Goal: Task Accomplishment & Management: Manage account settings

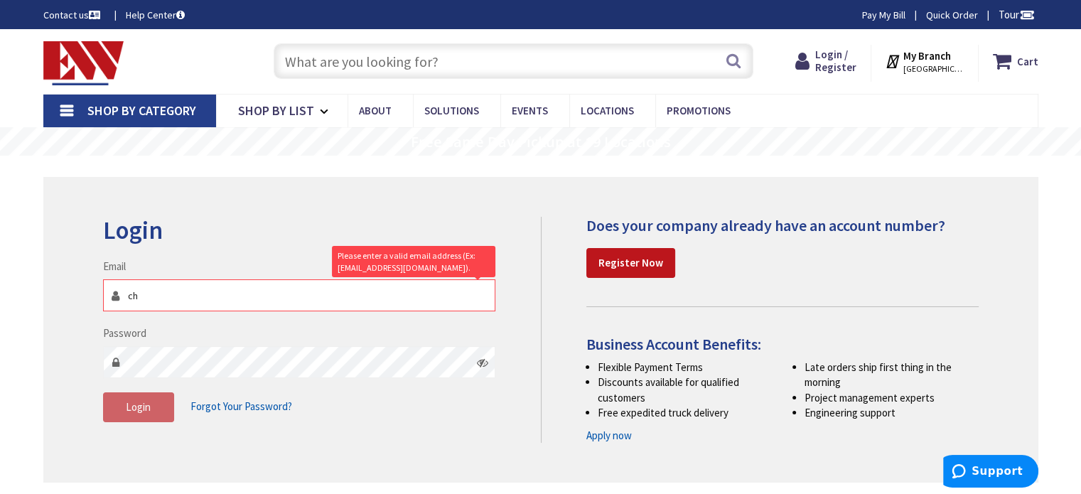
type input "chris@okelectric.necoxmail.com"
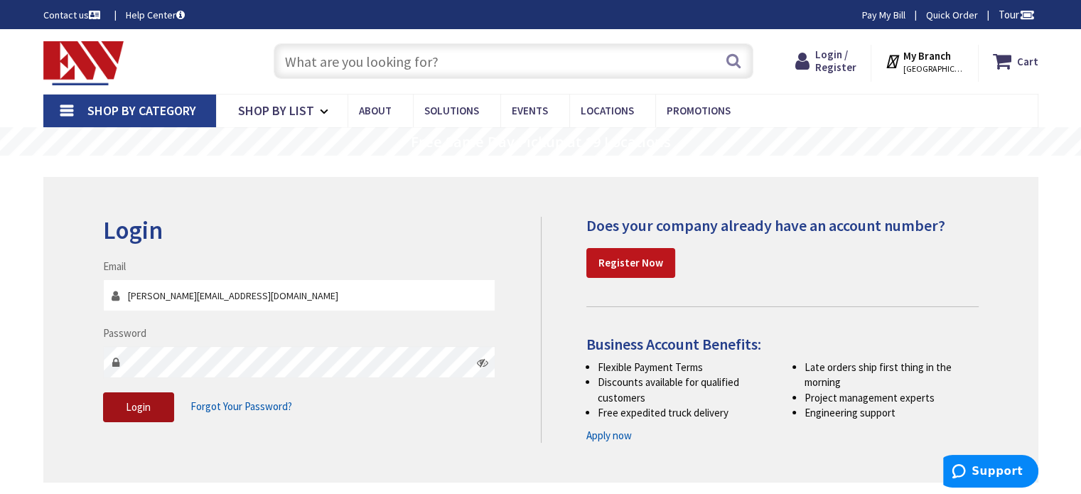
click at [127, 399] on button "Login" at bounding box center [138, 407] width 71 height 30
